Goal: Task Accomplishment & Management: Use online tool/utility

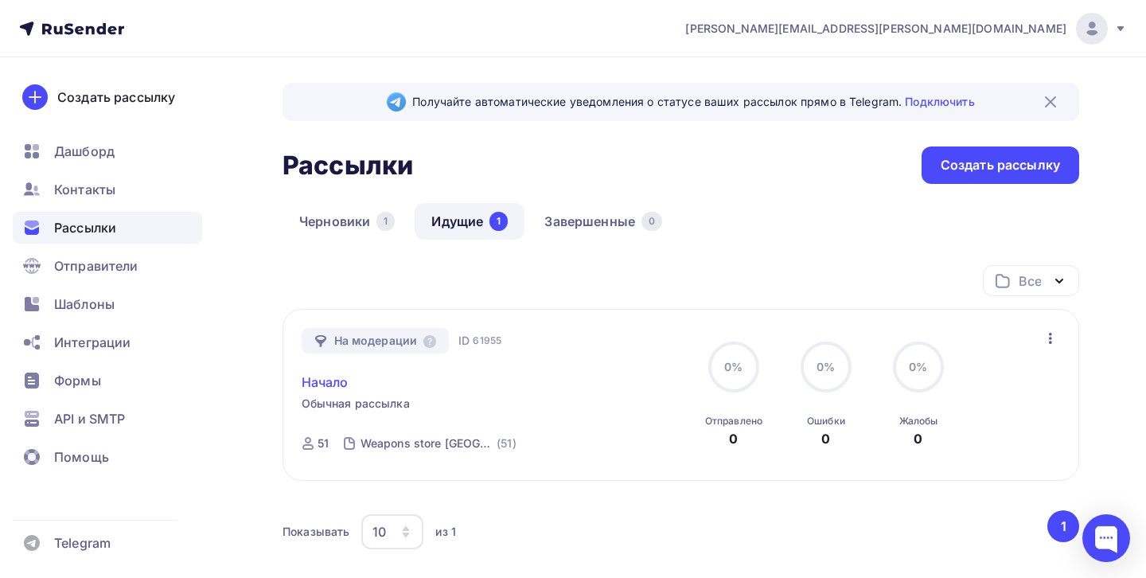
click at [321, 380] on link "Начало" at bounding box center [325, 382] width 47 height 19
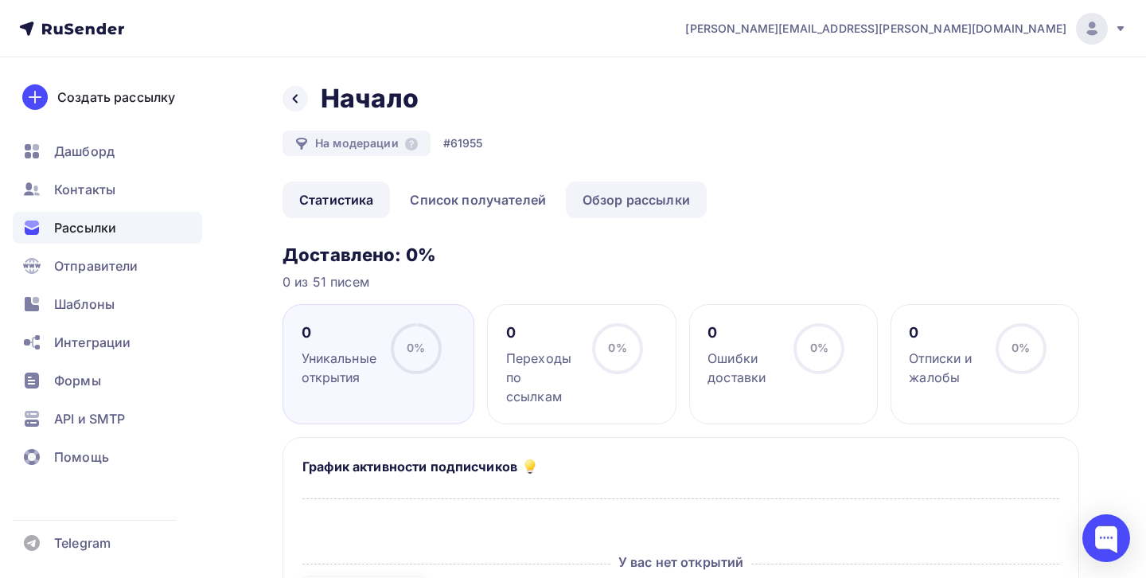
click at [599, 205] on link "Обзор рассылки" at bounding box center [636, 199] width 141 height 37
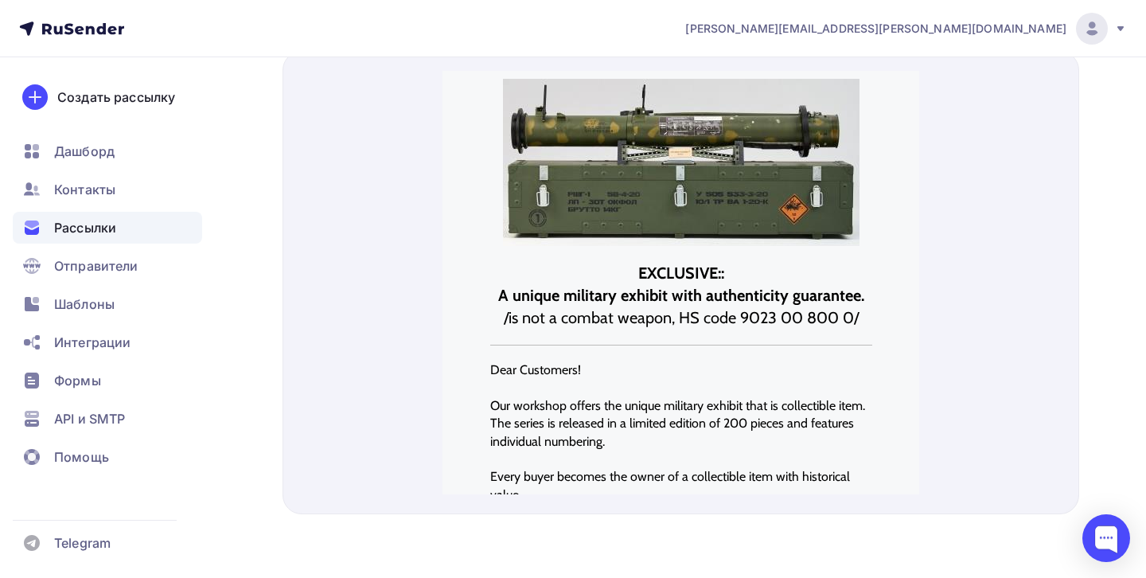
scroll to position [560, 0]
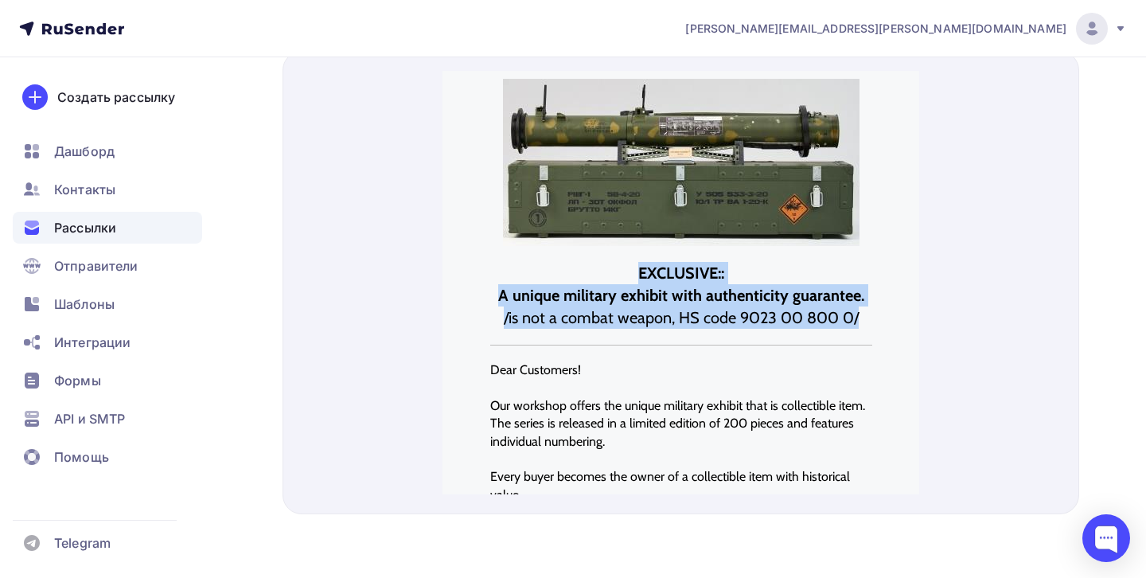
drag, startPoint x: 634, startPoint y: 252, endPoint x: 860, endPoint y: 300, distance: 230.3
click at [860, 300] on h2 "EXCLUSIVE:: A unique military exhibit with authenticity guarantee. /is not a co…" at bounding box center [681, 276] width 382 height 67
copy h2 "EXCLUSIVE:: A unique military exhibit with authenticity guarantee. /is not a co…"
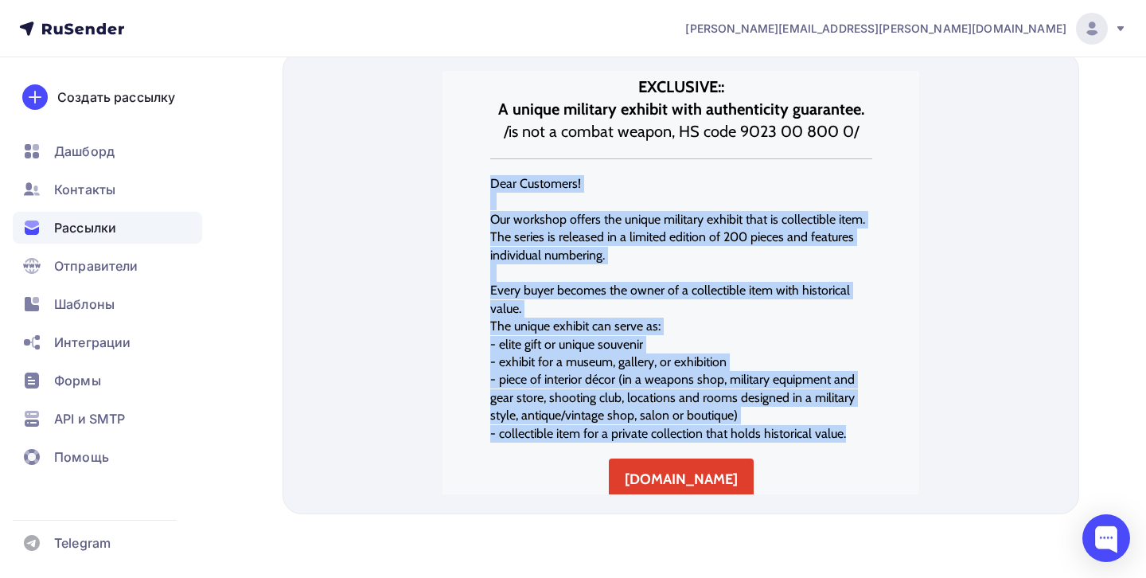
scroll to position [190, 0]
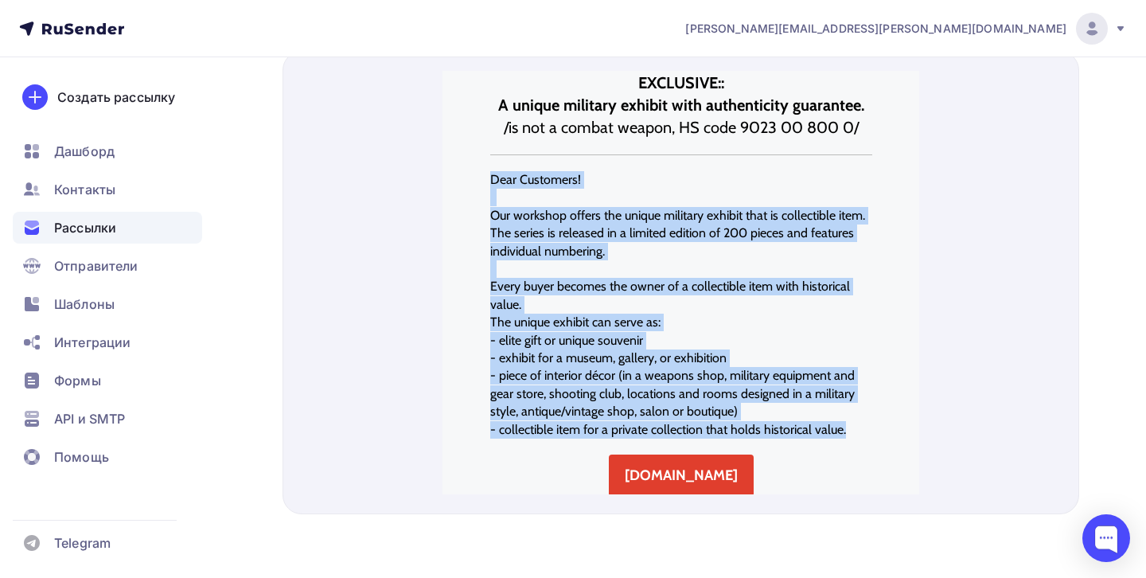
drag, startPoint x: 491, startPoint y: 352, endPoint x: 847, endPoint y: 412, distance: 360.8
click at [847, 412] on div "Dear Customers! Our workshop offers the unique military exhibit that is collect…" at bounding box center [681, 285] width 382 height 267
copy div "Dear Customers! Our workshop offers the unique military exhibit that is collect…"
click at [907, 285] on div "EXCLUSIVE:: A unique military exhibit with authenticity guarantee. /is not a co…" at bounding box center [680, 296] width 477 height 871
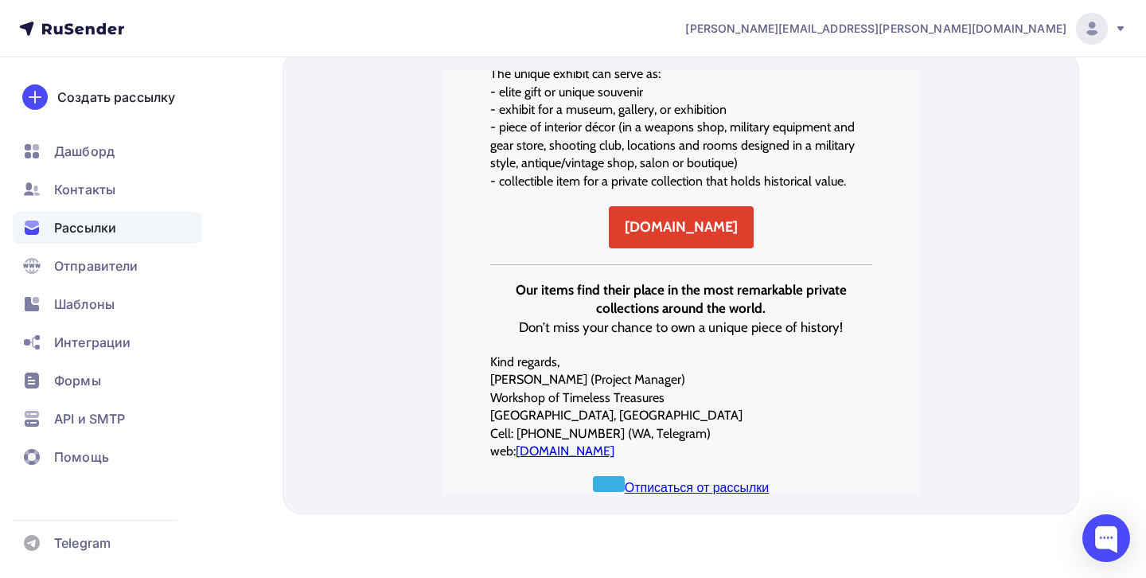
scroll to position [560, 0]
click at [71, 302] on span "Шаблоны" at bounding box center [84, 304] width 60 height 19
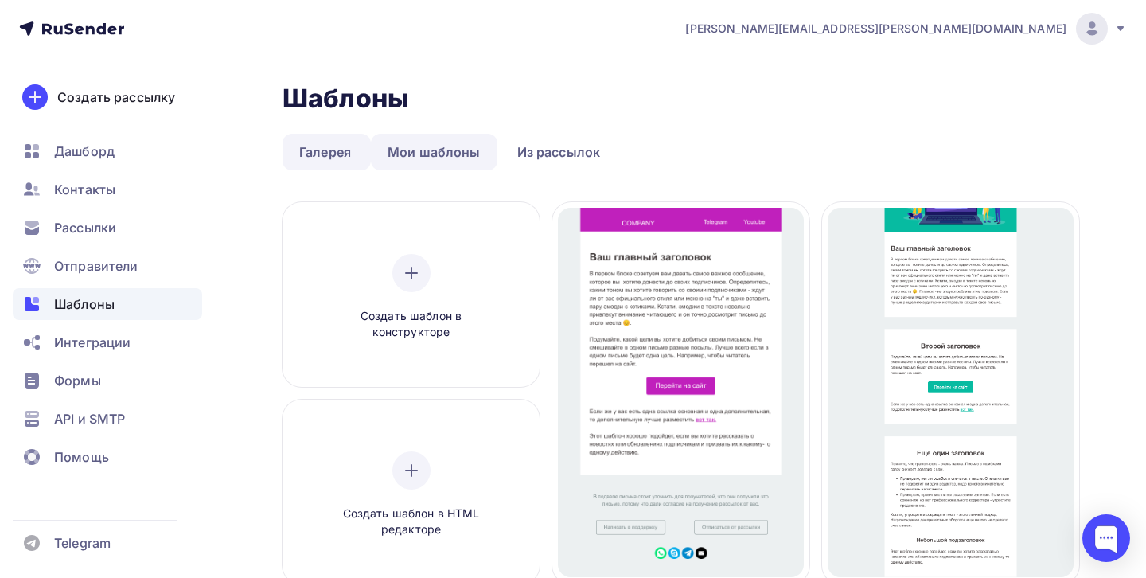
click at [431, 155] on link "Мои шаблоны" at bounding box center [434, 152] width 127 height 37
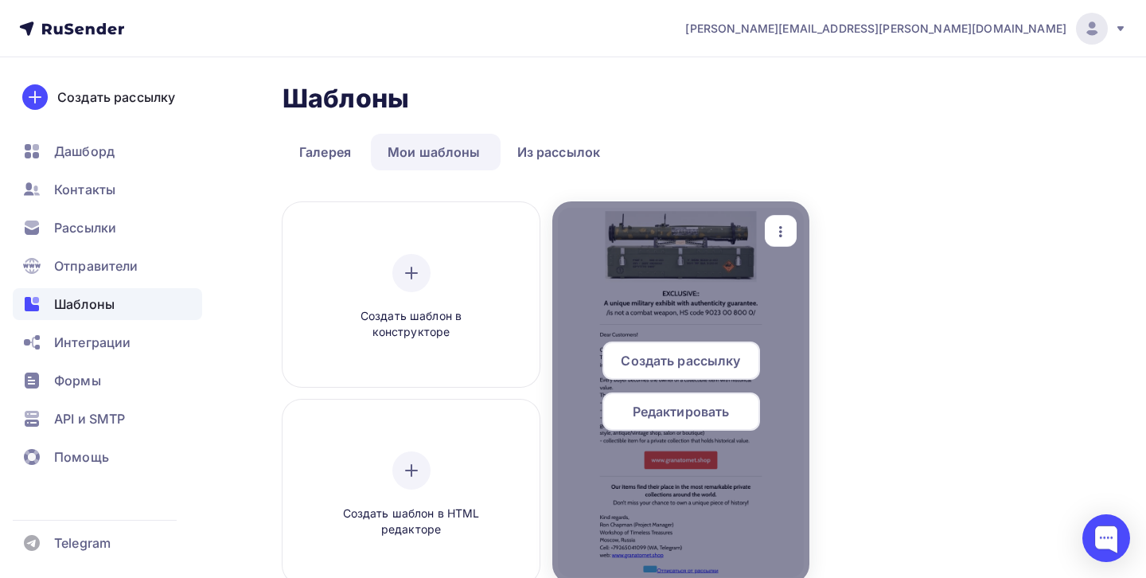
click at [676, 412] on span "Редактировать" at bounding box center [681, 411] width 97 height 19
